Goal: Task Accomplishment & Management: Use online tool/utility

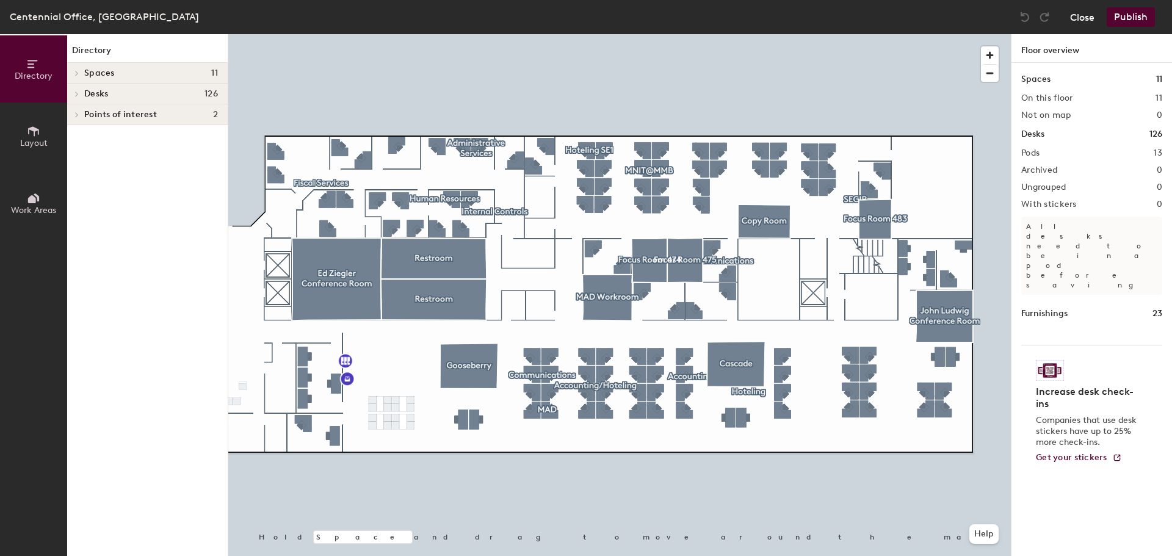
click at [1089, 14] on button "Close" at bounding box center [1082, 17] width 24 height 20
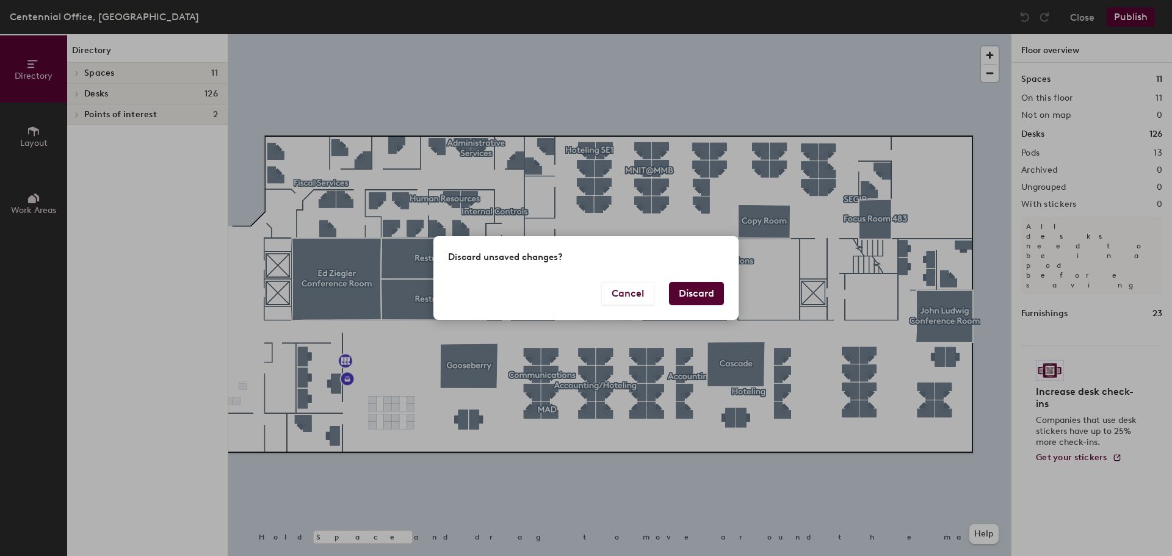
click at [683, 285] on button "Discard" at bounding box center [696, 293] width 55 height 23
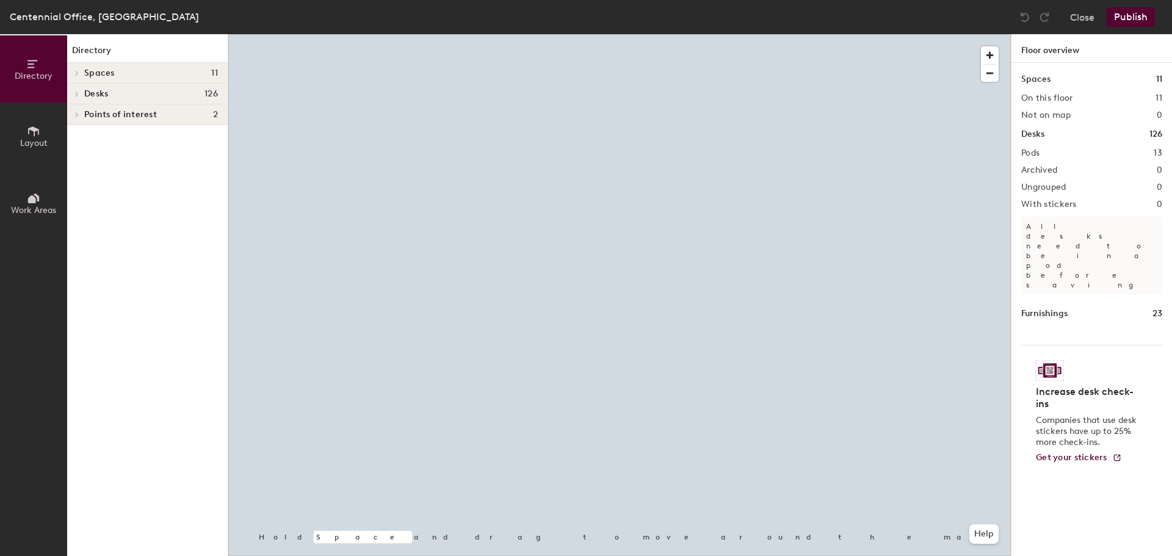
click at [732, 34] on div at bounding box center [619, 34] width 782 height 0
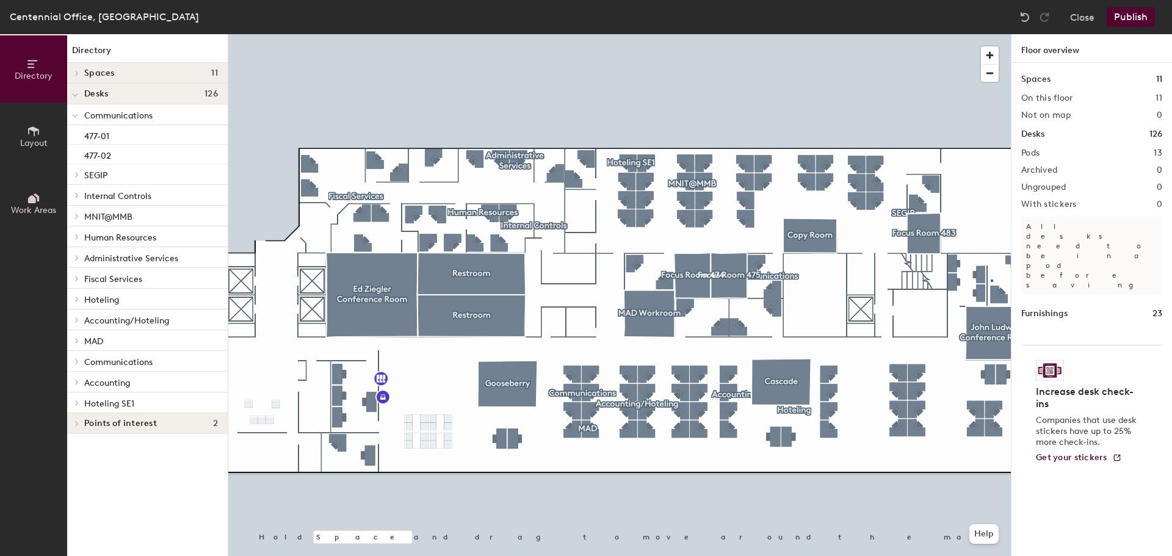
click at [991, 34] on div at bounding box center [619, 34] width 782 height 0
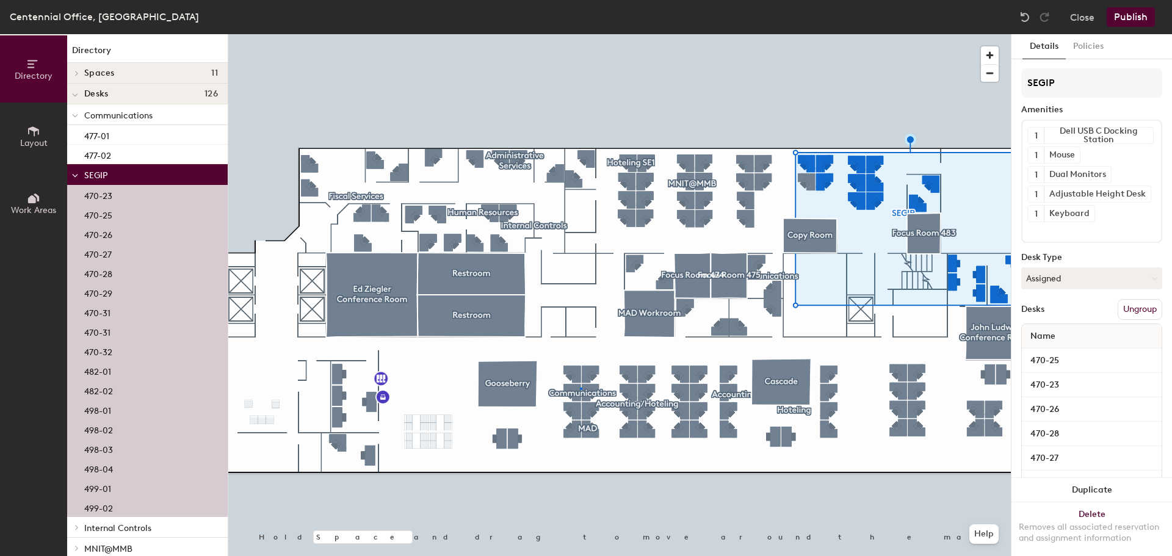
click at [580, 34] on div at bounding box center [619, 34] width 782 height 0
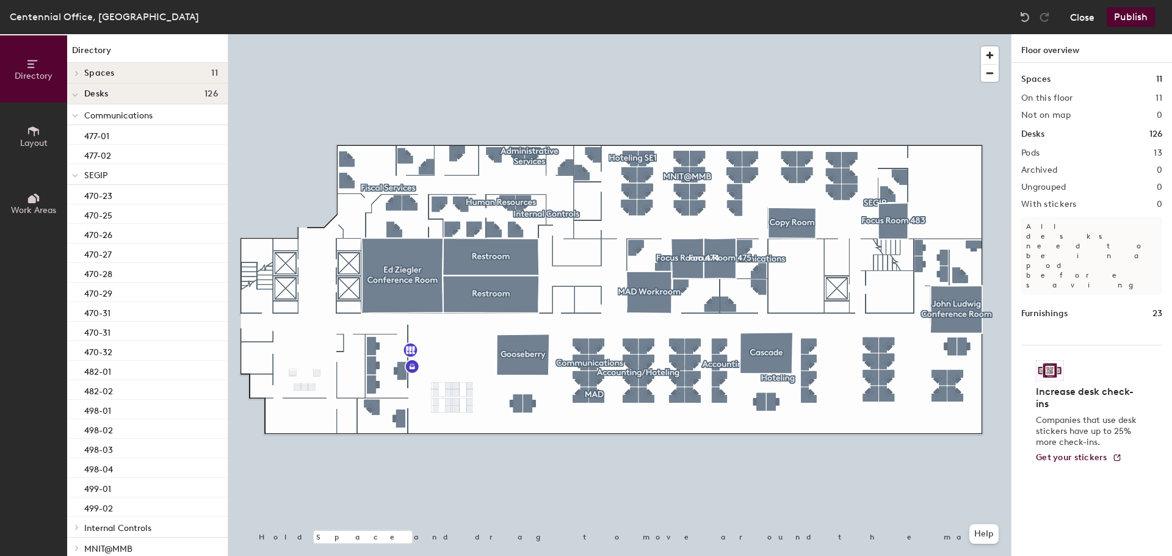
click at [1085, 17] on button "Close" at bounding box center [1082, 17] width 24 height 20
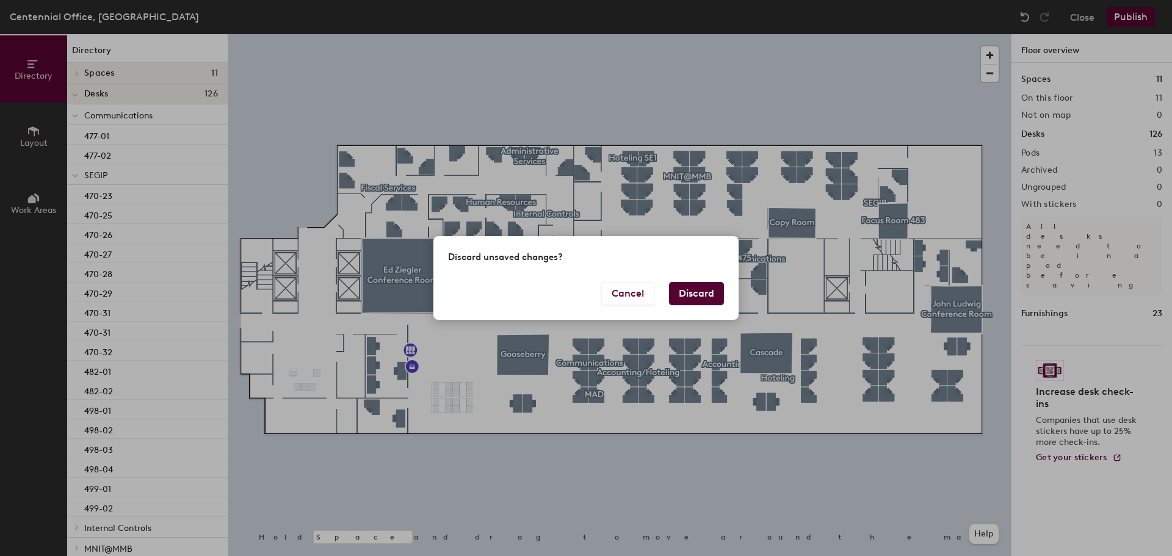
click at [711, 300] on button "Discard" at bounding box center [696, 293] width 55 height 23
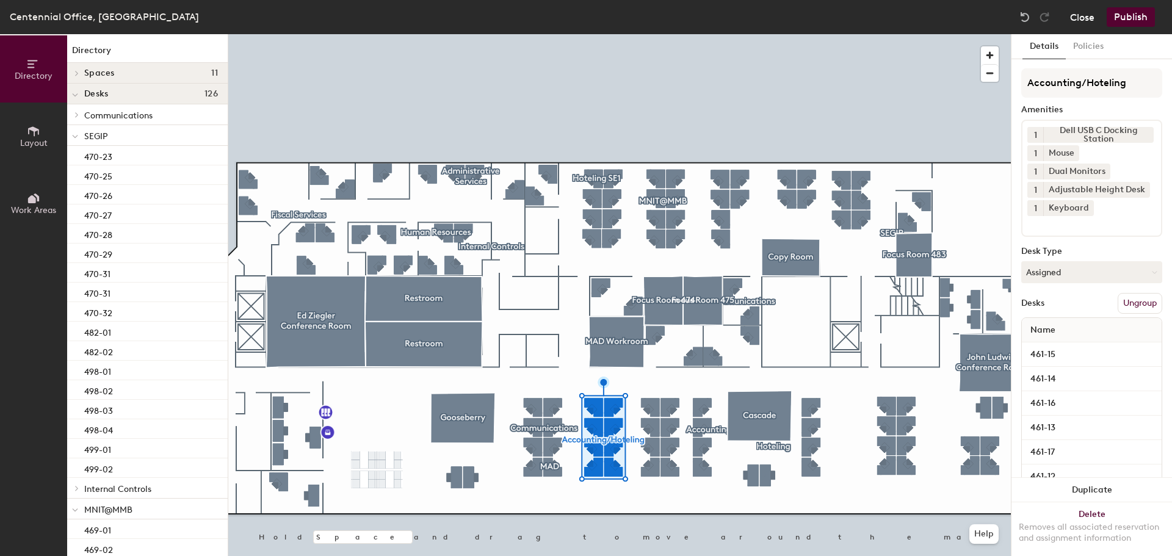
click at [1084, 19] on button "Close" at bounding box center [1082, 17] width 24 height 20
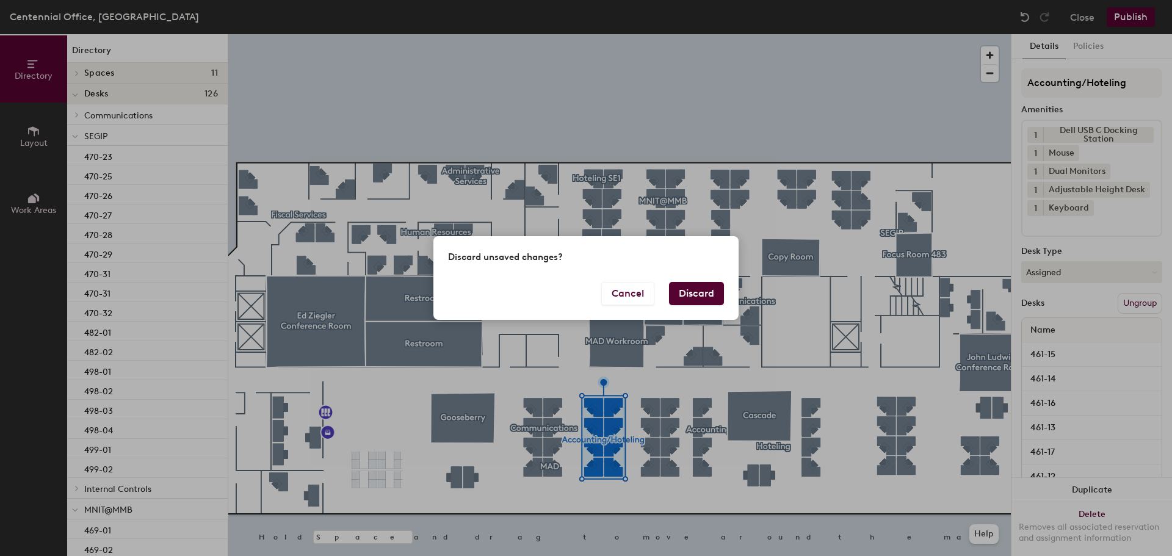
click at [706, 289] on button "Discard" at bounding box center [696, 293] width 55 height 23
